Goal: Find specific page/section: Find specific page/section

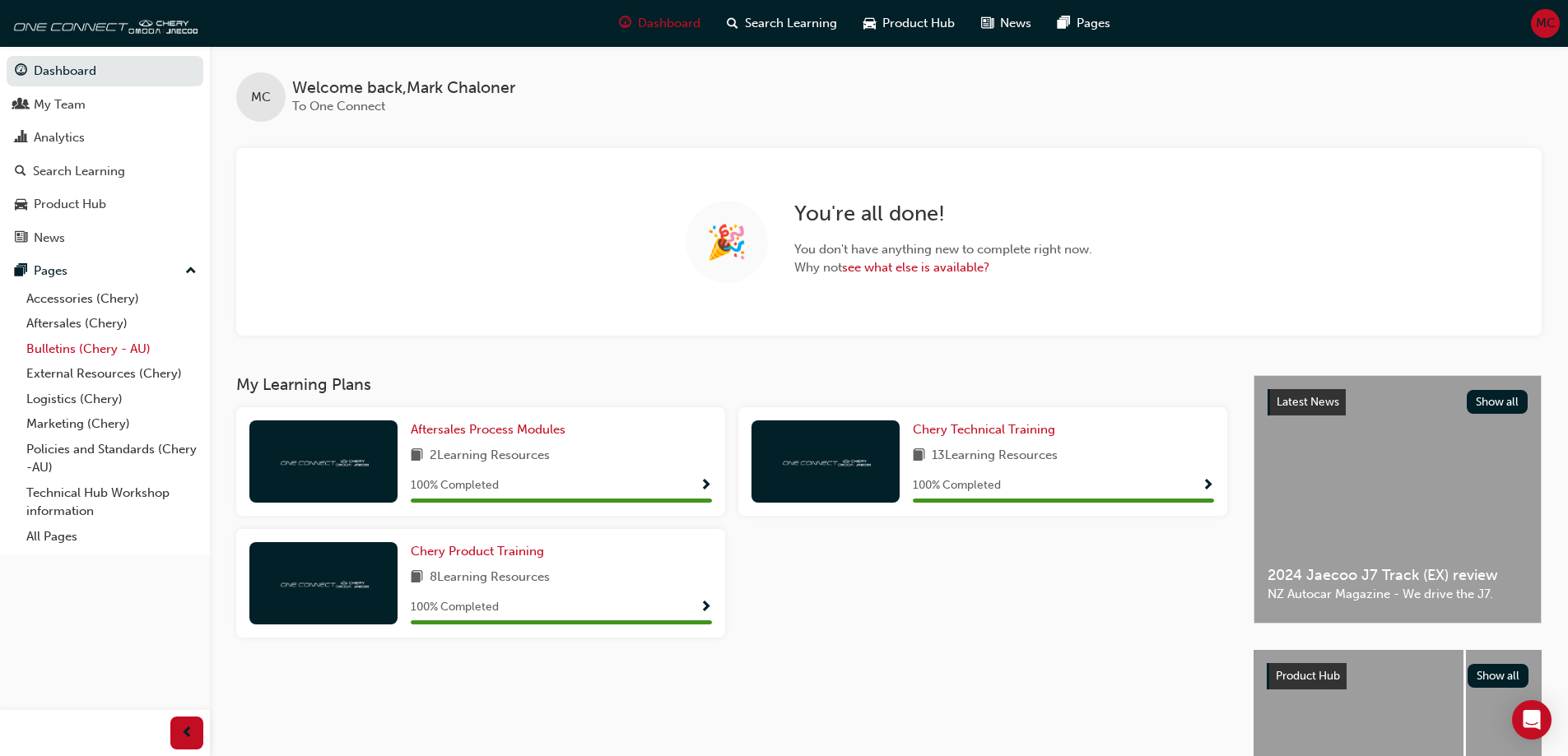
click at [96, 347] on link "Bulletins (Chery - AU)" at bounding box center [112, 349] width 184 height 26
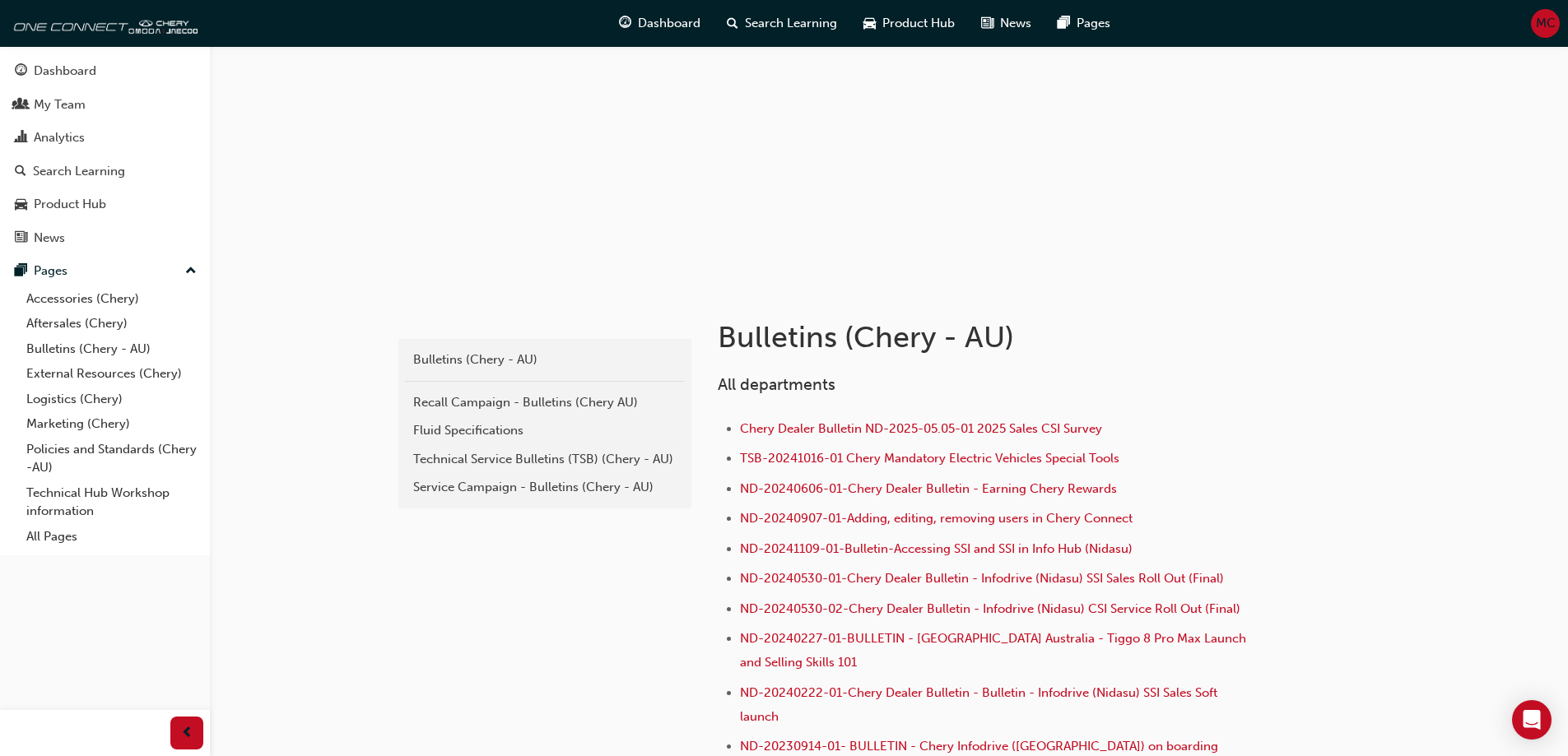
scroll to position [247, 0]
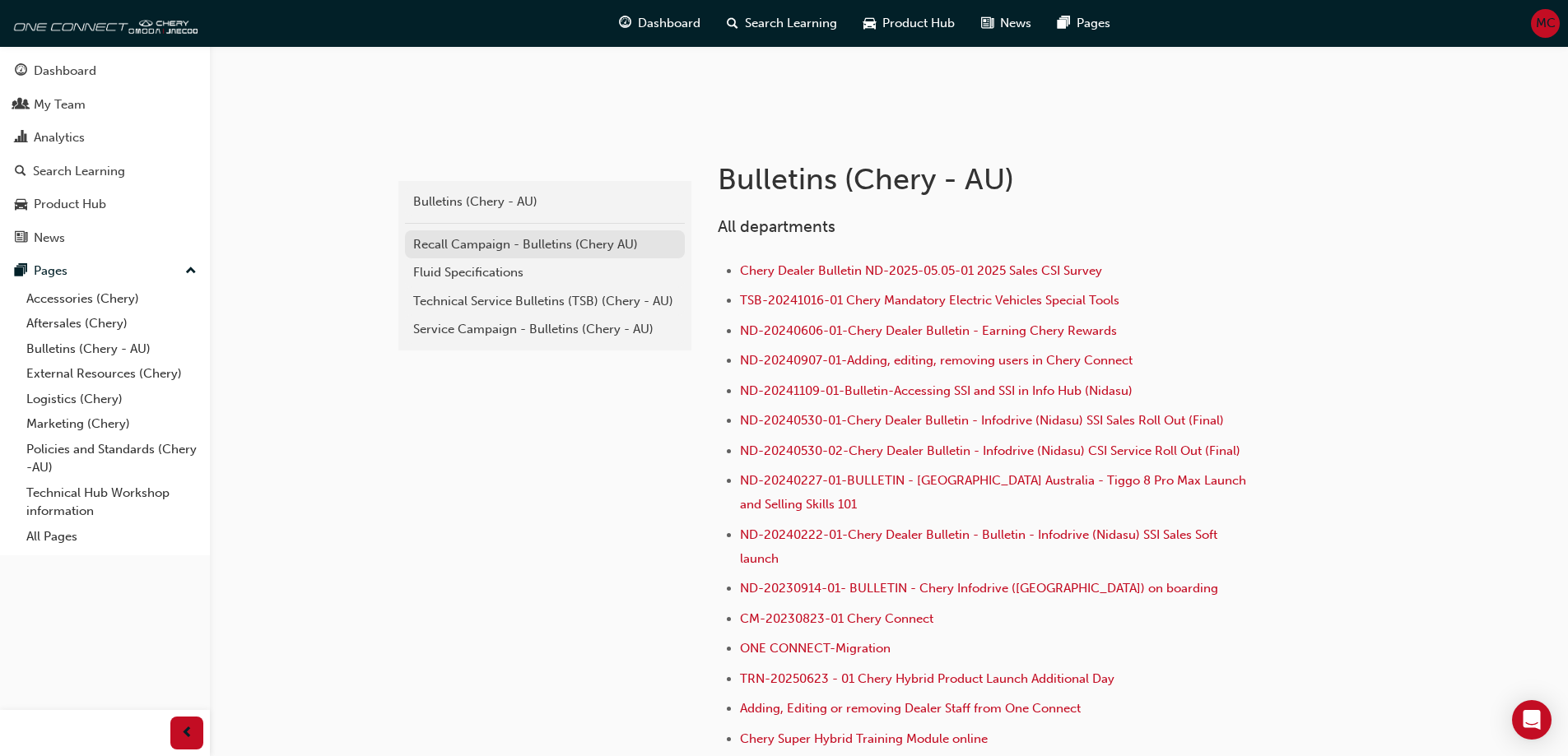
click at [502, 245] on div "Recall Campaign - Bulletins (Chery AU)" at bounding box center [544, 245] width 264 height 19
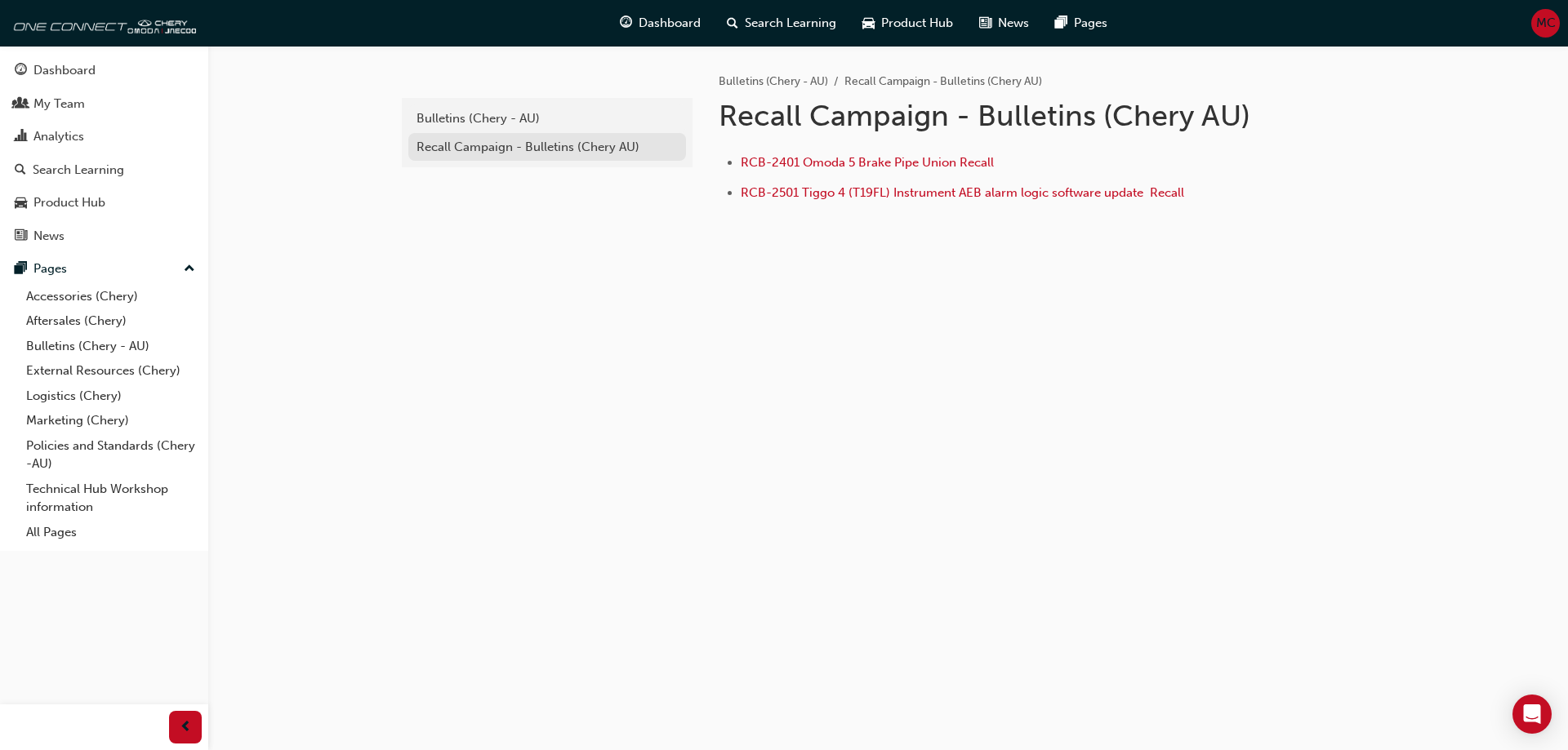
click at [495, 147] on div "Recall Campaign - Bulletins (Chery AU)" at bounding box center [547, 147] width 261 height 19
click at [479, 110] on div "Bulletins (Chery - AU)" at bounding box center [547, 119] width 261 height 19
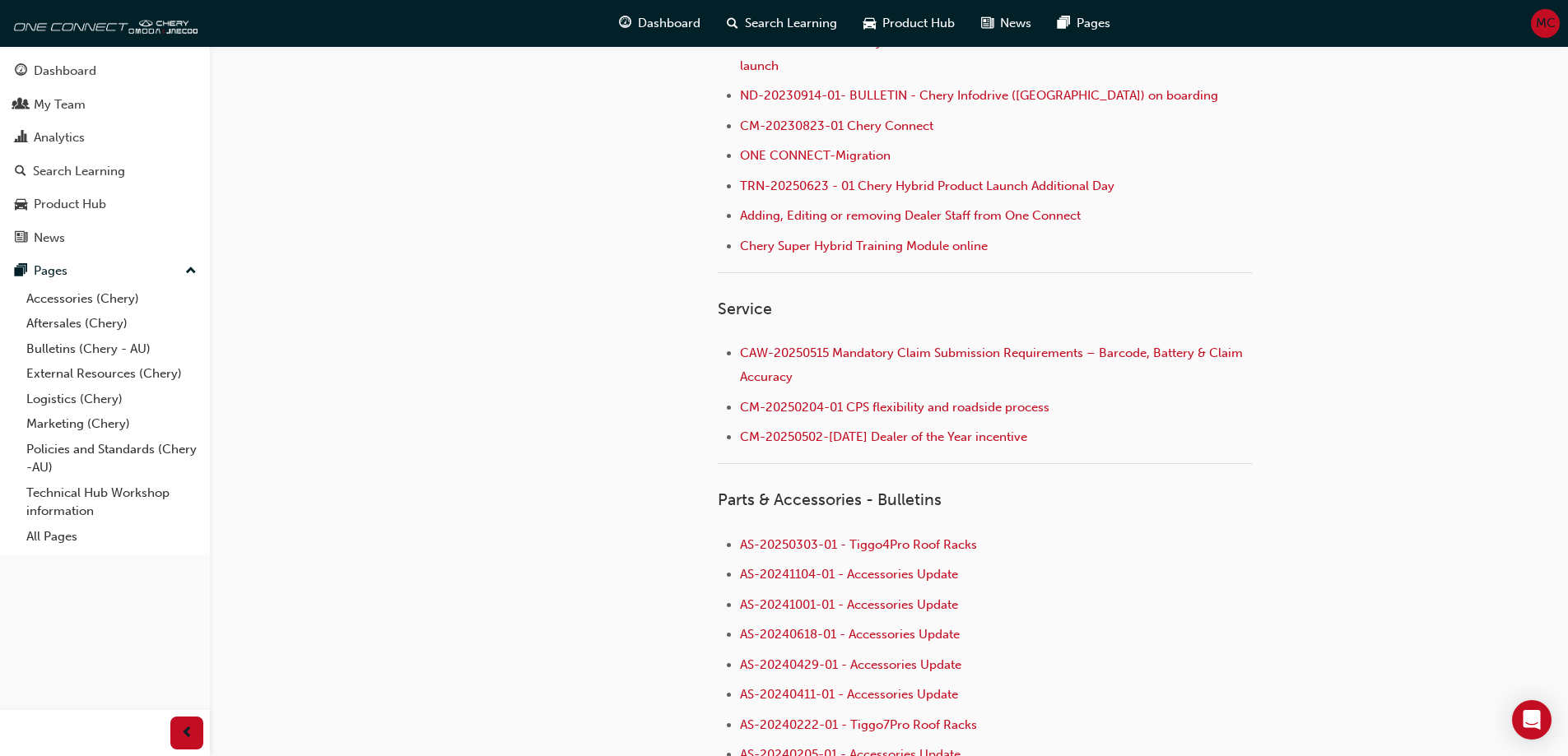
scroll to position [741, 0]
click at [61, 533] on link "All Pages" at bounding box center [112, 537] width 184 height 26
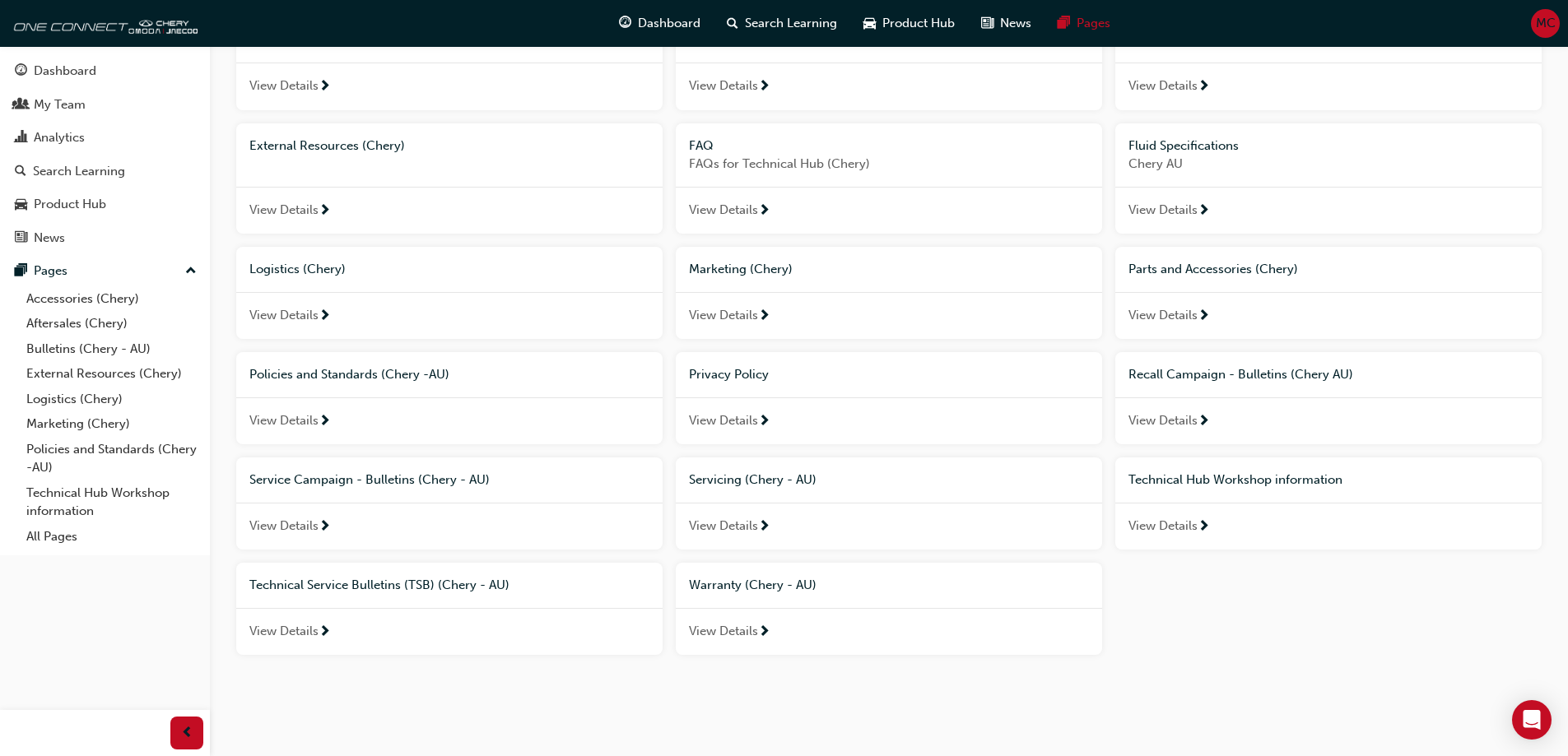
scroll to position [171, 0]
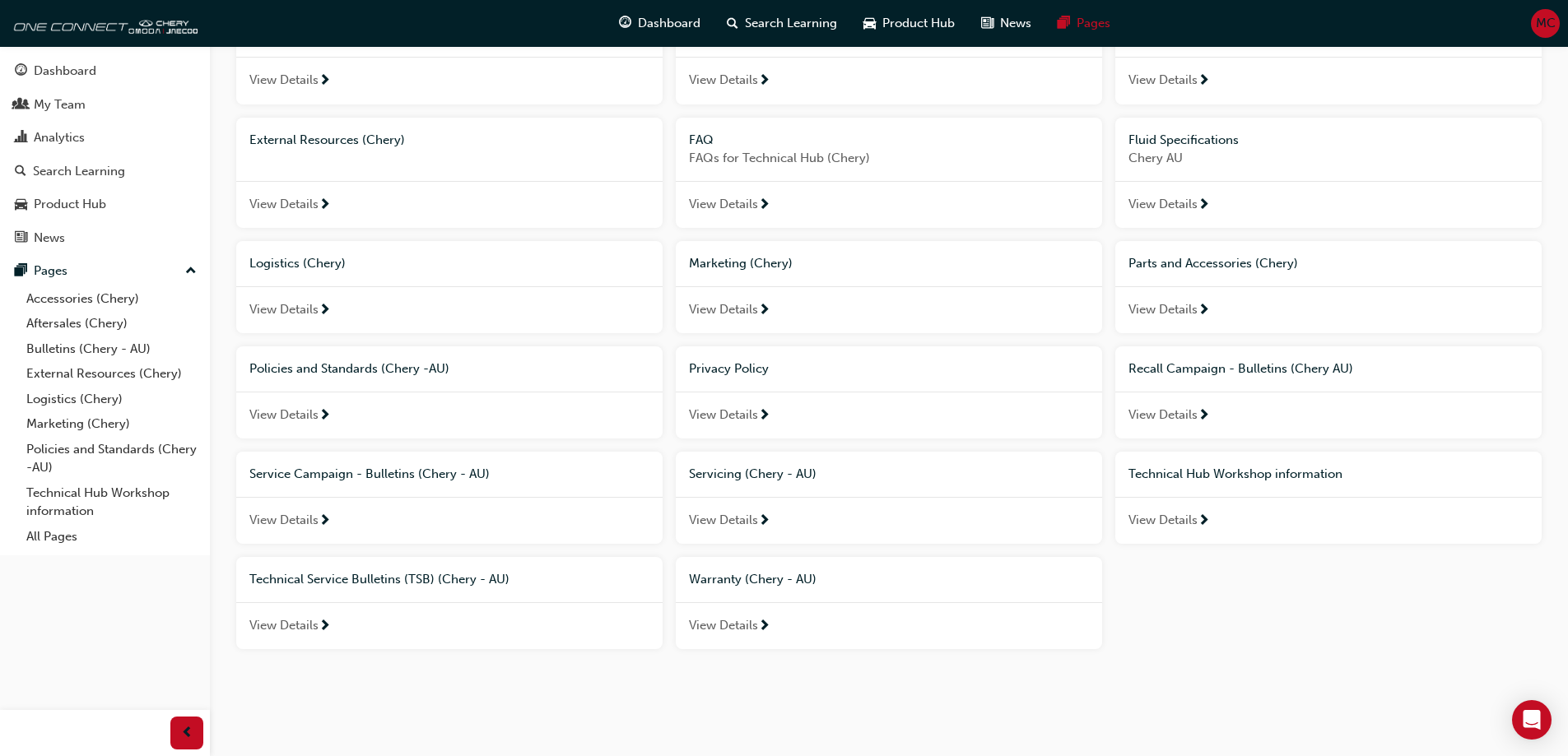
click at [319, 472] on span "Service Campaign - Bulletins (Chery - AU)" at bounding box center [369, 473] width 241 height 14
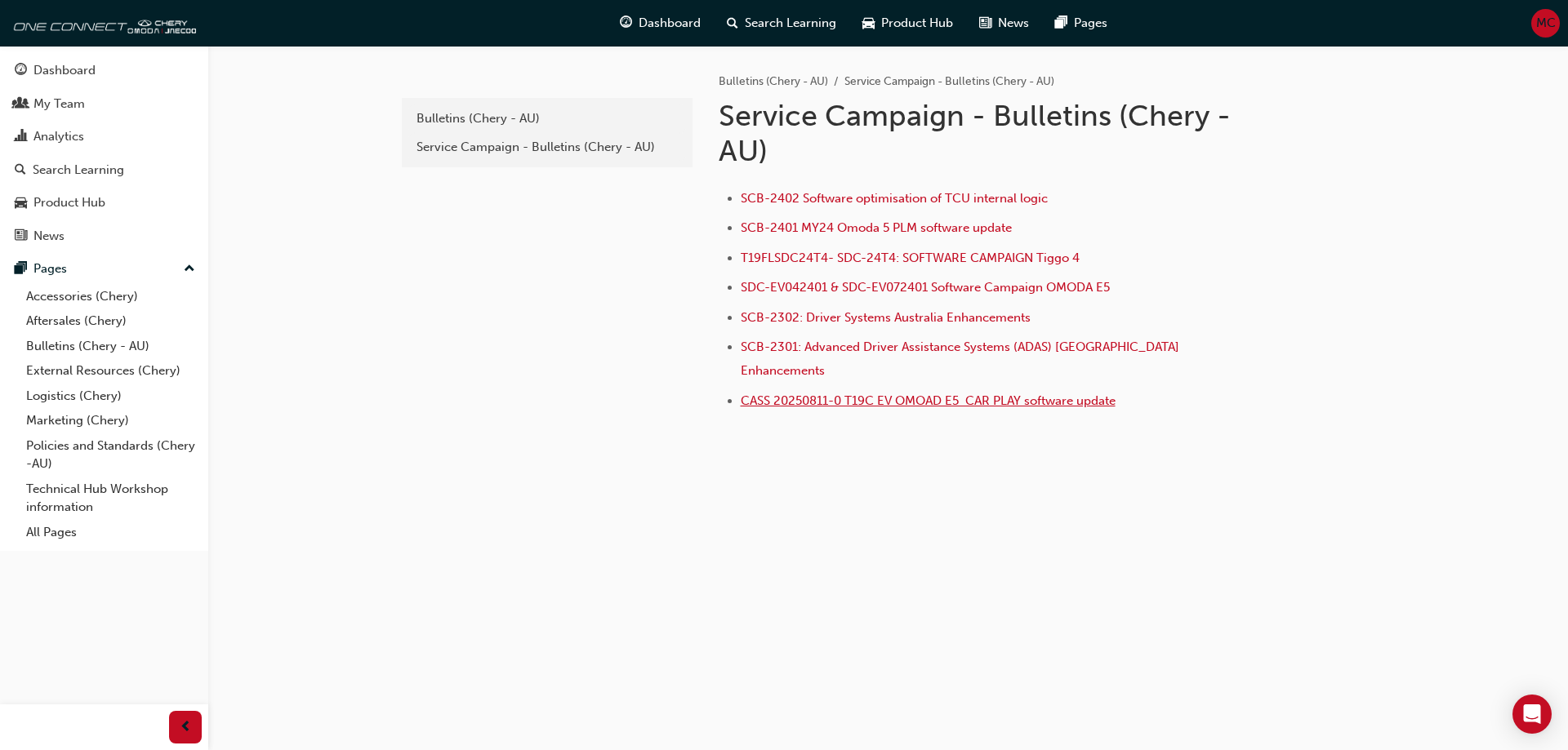
click at [854, 394] on span "CASS 20250811-0 T19C EV OMOAD E5 CAR PLAY software update" at bounding box center [928, 400] width 375 height 14
